Goal: Find specific page/section: Locate item on page

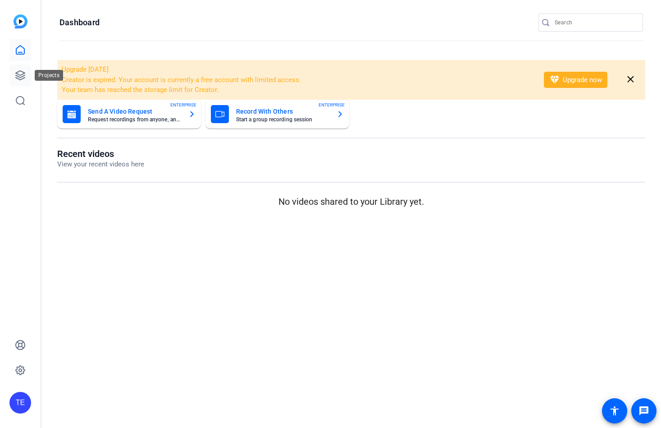
click at [17, 73] on icon at bounding box center [20, 75] width 11 height 11
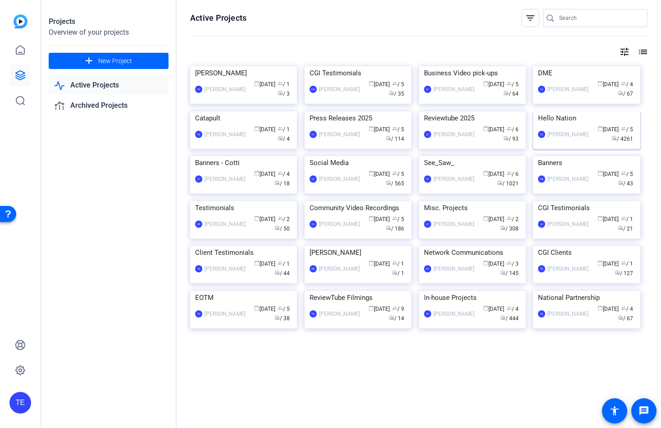
click at [574, 111] on img at bounding box center [586, 111] width 107 height 0
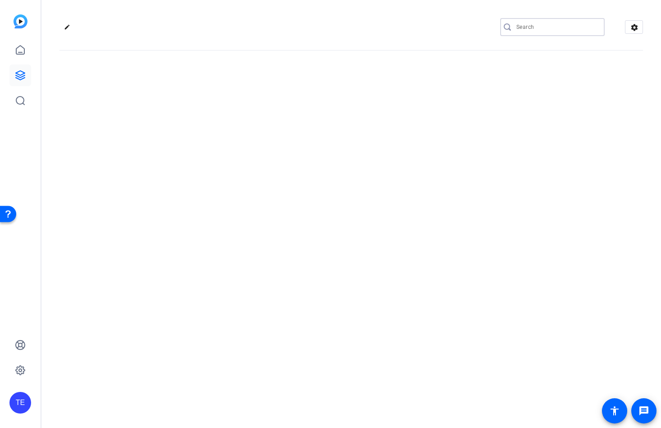
click at [528, 30] on input "Search" at bounding box center [556, 27] width 81 height 11
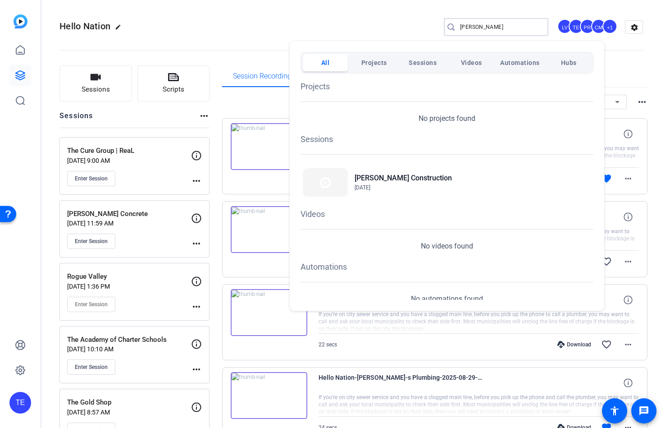
type input "[PERSON_NAME]"
click at [260, 23] on div at bounding box center [330, 214] width 661 height 428
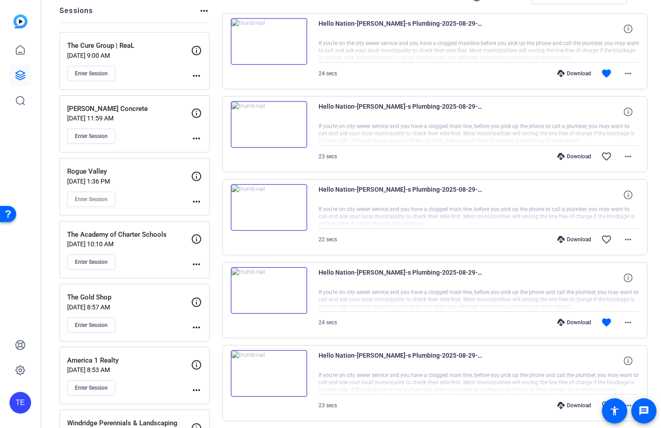
scroll to position [33, 0]
